Goal: Task Accomplishment & Management: Complete application form

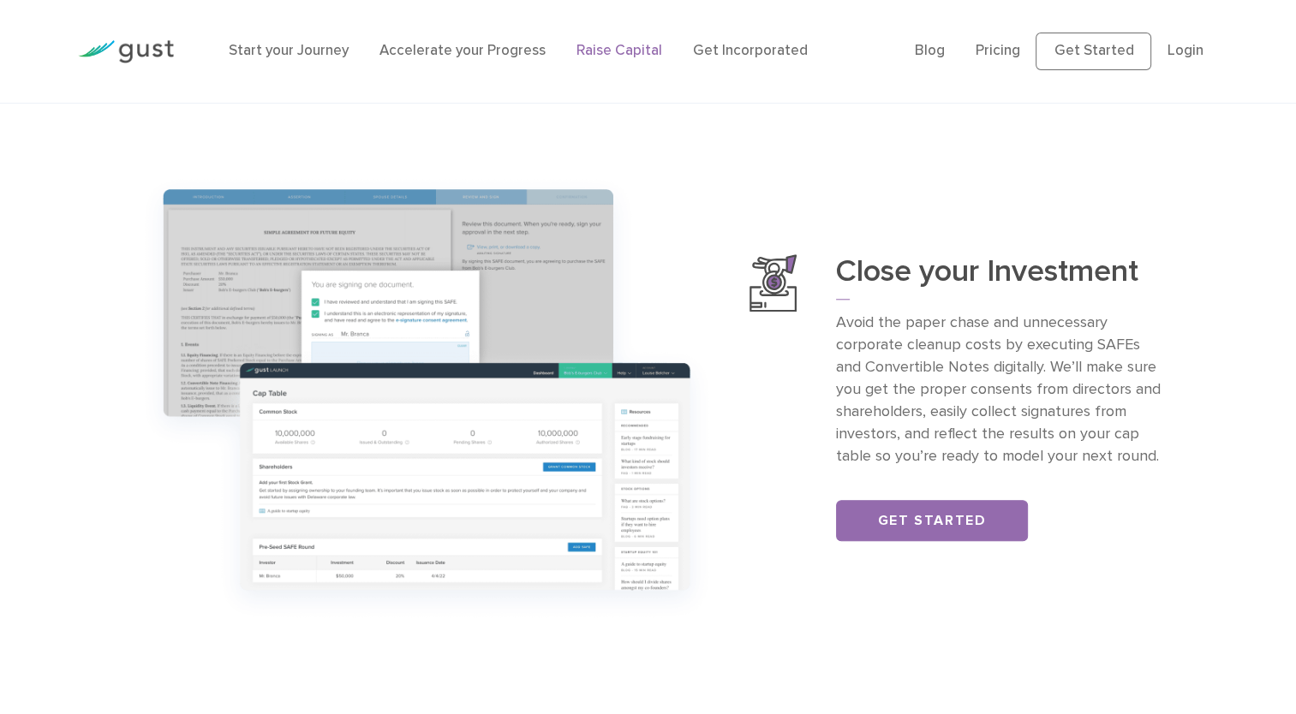
scroll to position [1620, 0]
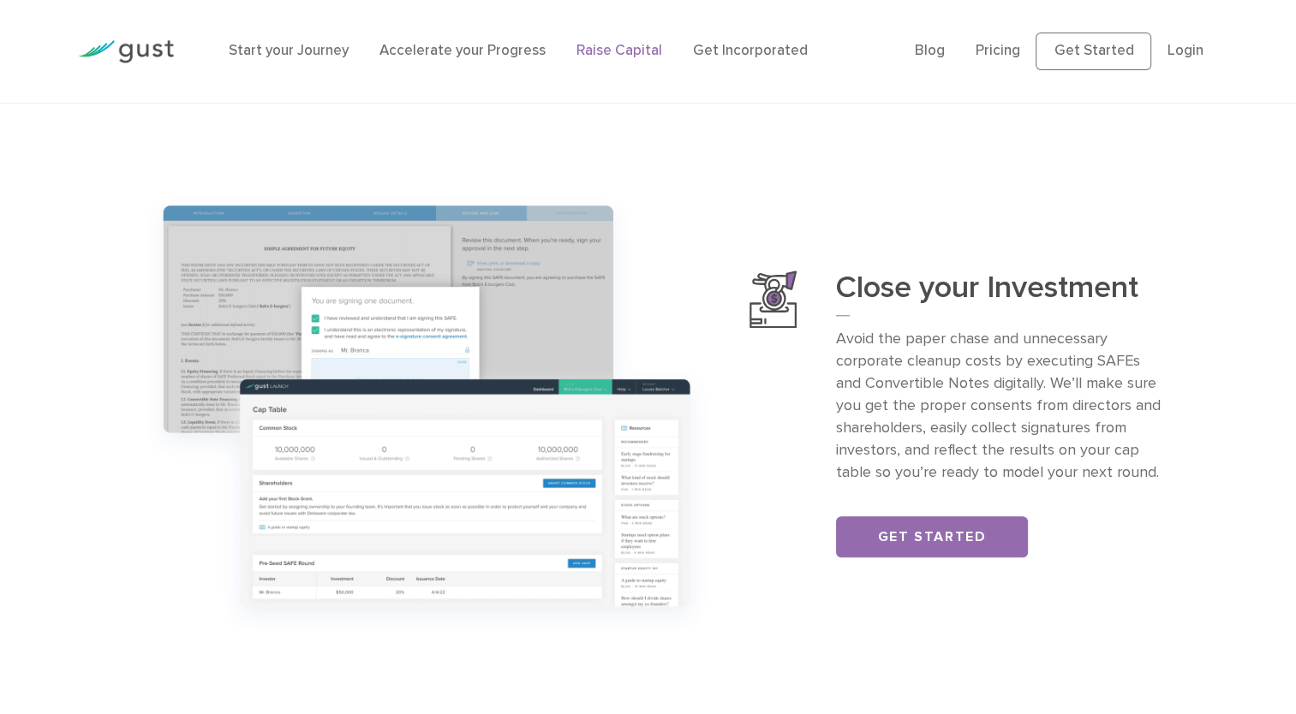
click at [631, 51] on link "Raise Capital" at bounding box center [619, 50] width 86 height 17
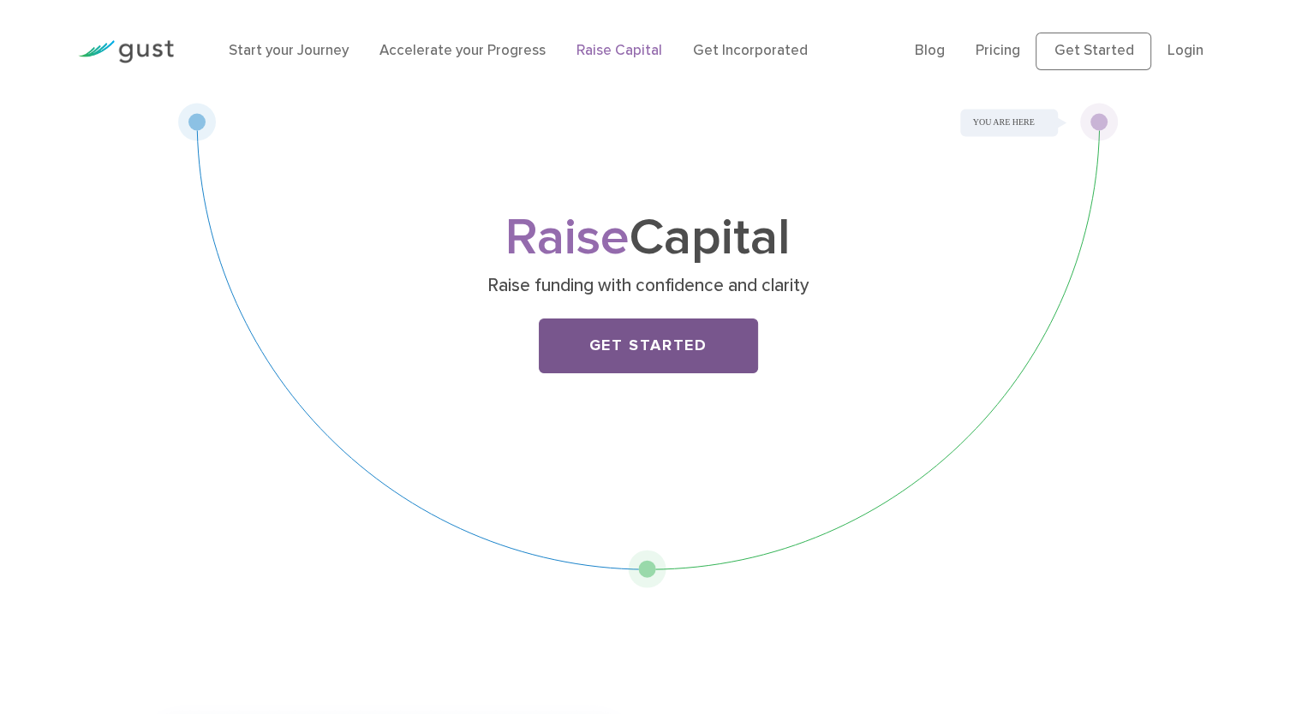
click at [647, 341] on link "Get Started" at bounding box center [648, 346] width 219 height 55
